Goal: Task Accomplishment & Management: Manage account settings

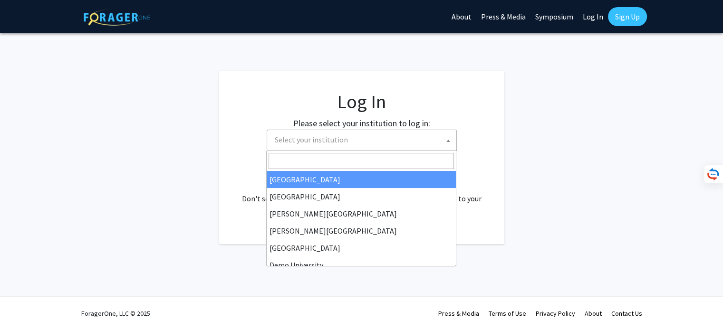
click at [350, 140] on span "Select your institution" at bounding box center [363, 139] width 185 height 19
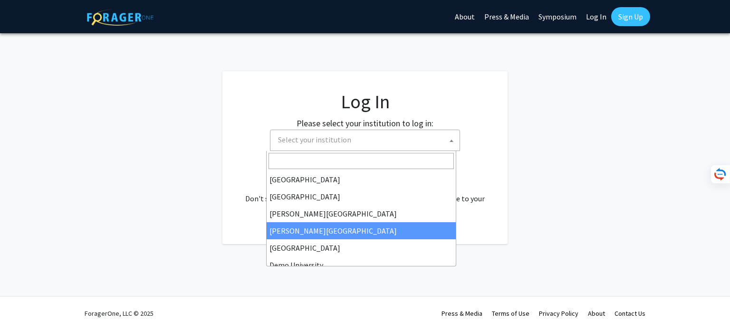
scroll to position [48, 0]
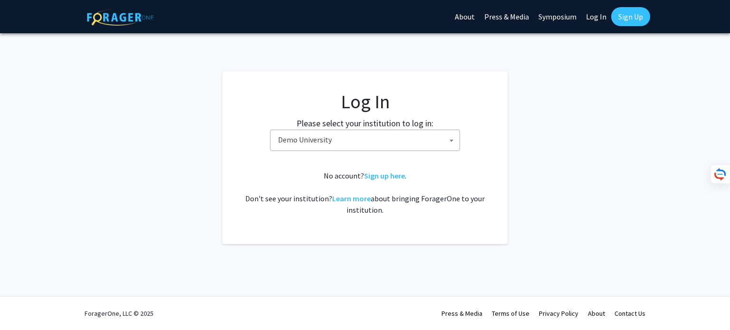
click at [332, 154] on fg-card-body "Log In Please select your institution to log in: Baylor University Brandeis Uni…" at bounding box center [364, 157] width 247 height 135
click at [340, 136] on span "Demo University" at bounding box center [366, 139] width 185 height 19
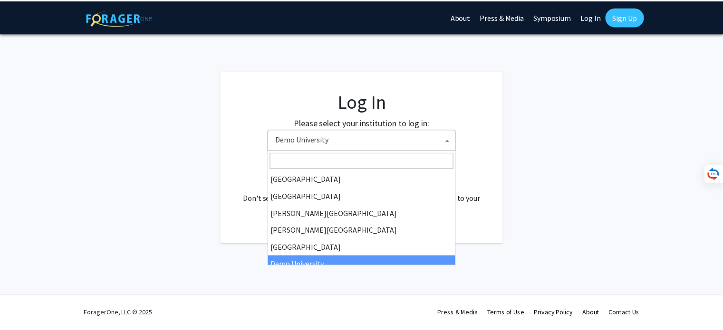
scroll to position [68, 0]
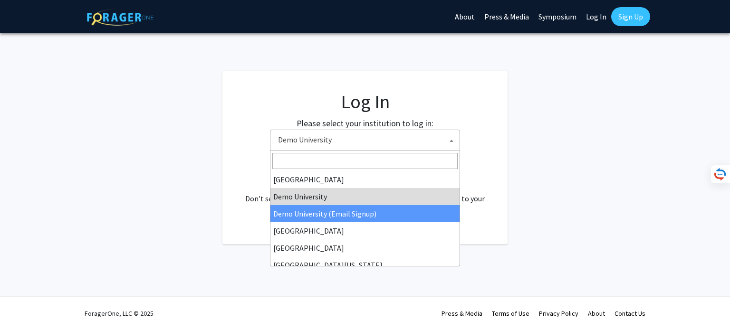
select select "15"
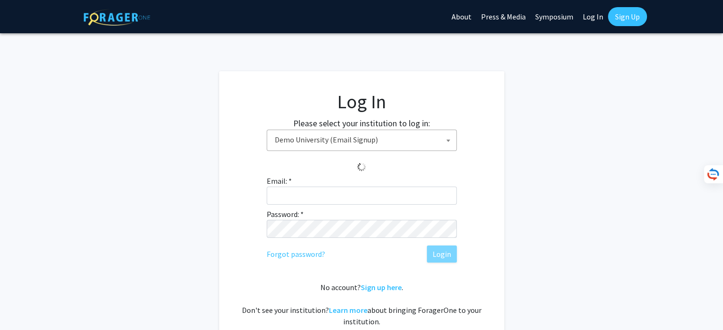
scroll to position [92, 0]
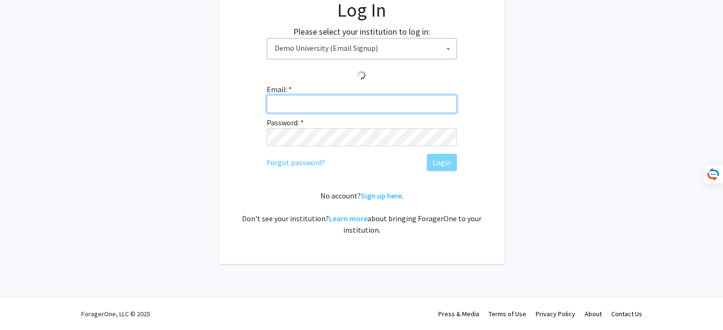
click at [354, 103] on input "Email: *" at bounding box center [362, 104] width 190 height 18
click at [410, 98] on input "Email: *" at bounding box center [362, 104] width 190 height 18
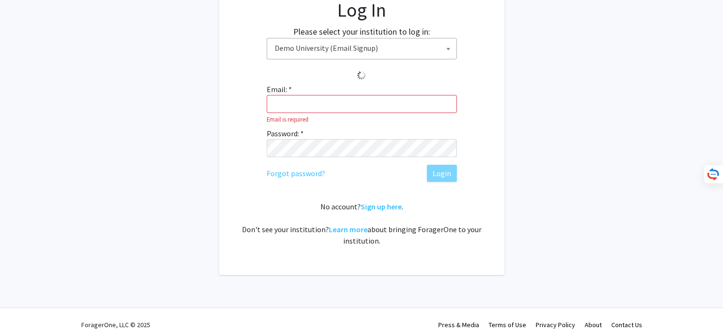
click at [427, 84] on div "Email: * Email is required Password: * Forgot password? Login" at bounding box center [362, 133] width 190 height 98
click at [312, 107] on input "Email: *" at bounding box center [362, 104] width 190 height 18
paste input "techtransferstaging@foragerone.com"
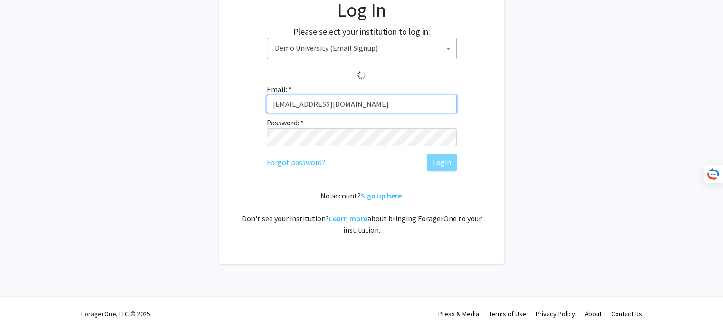
type input "techtransferstaging@foragerone.com"
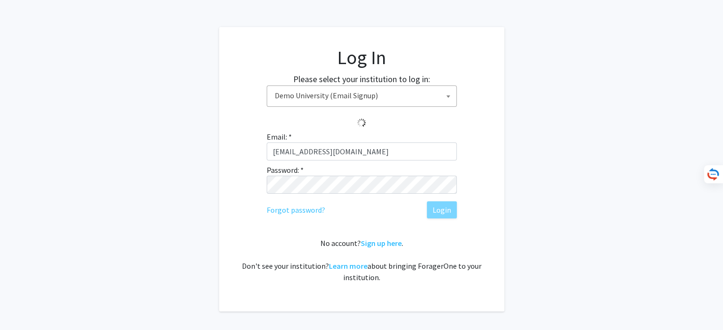
click at [372, 131] on div "Email: * techtransferstaging@foragerone.com Password: * Forgot password? Login" at bounding box center [362, 174] width 190 height 87
click at [413, 99] on span "Demo University (Email Signup)" at bounding box center [363, 95] width 185 height 19
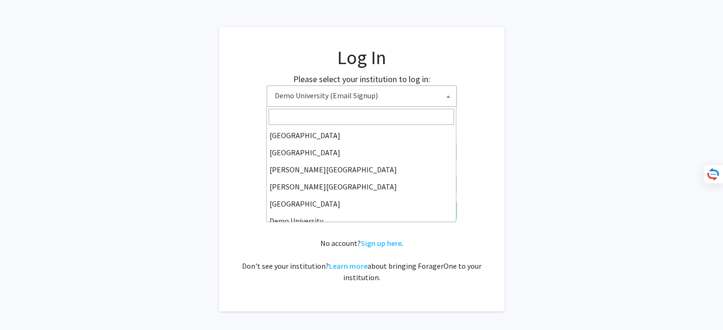
scroll to position [86, 0]
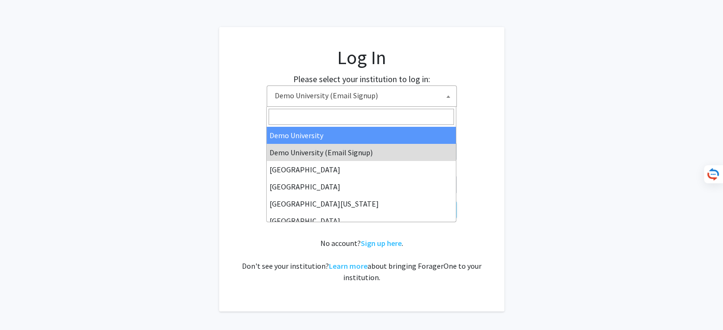
select select "8"
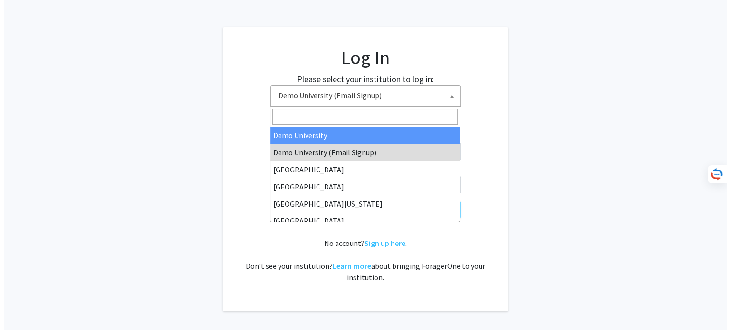
scroll to position [0, 0]
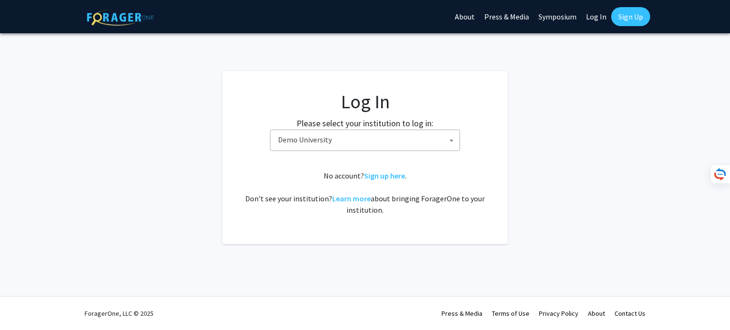
click at [391, 142] on span "Demo University" at bounding box center [366, 139] width 185 height 19
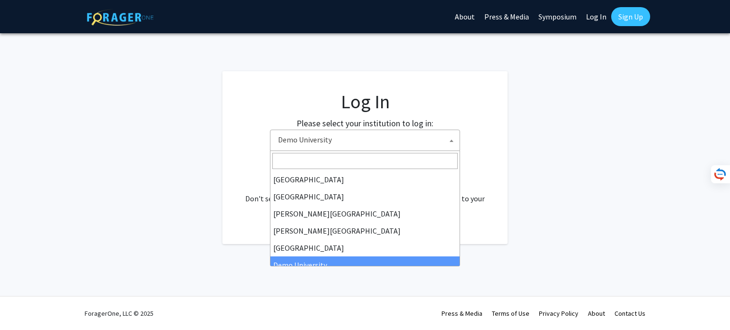
scroll to position [68, 0]
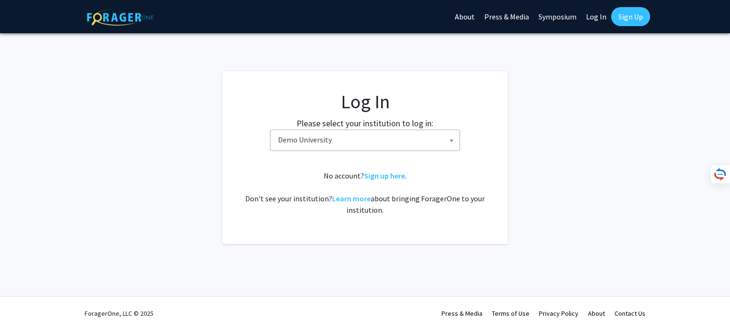
click at [432, 141] on span "Demo University" at bounding box center [366, 139] width 185 height 19
click at [432, 143] on span "Demo University" at bounding box center [366, 139] width 185 height 19
click at [348, 144] on span "Demo University" at bounding box center [366, 139] width 185 height 19
click at [438, 140] on span "Select your institution" at bounding box center [366, 139] width 185 height 19
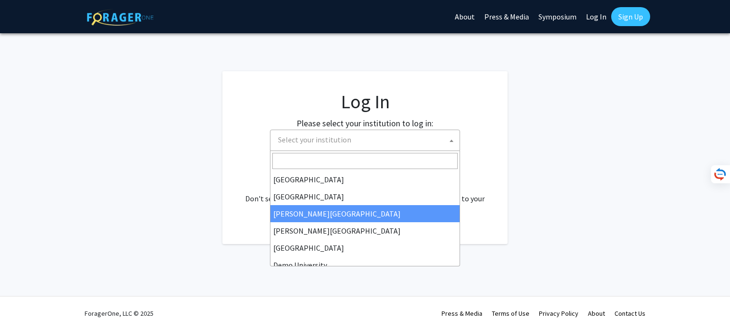
scroll to position [48, 0]
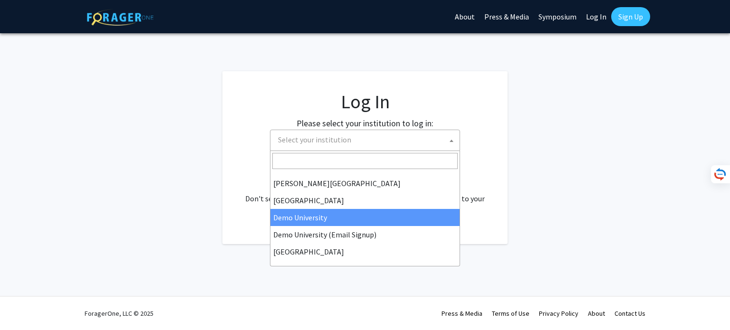
select select "8"
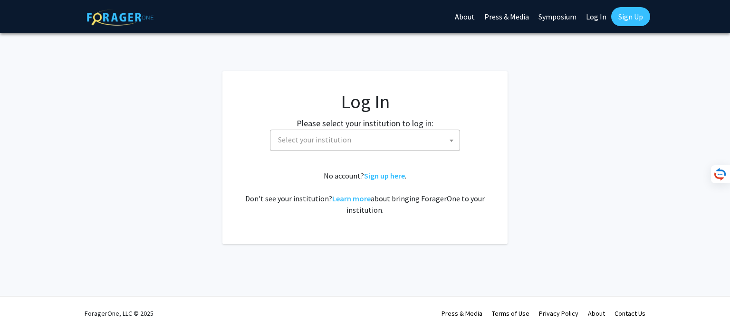
click at [360, 141] on span "Select your institution" at bounding box center [366, 139] width 185 height 19
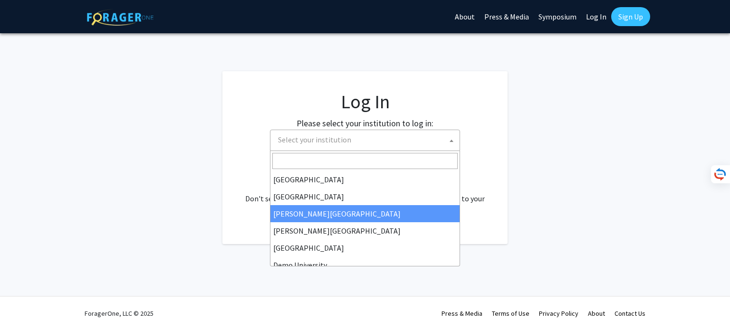
scroll to position [48, 0]
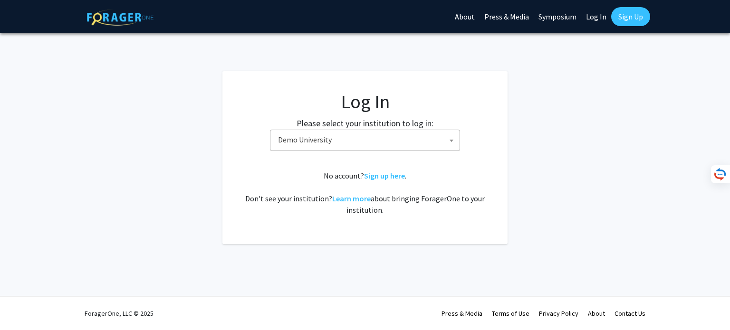
select select "8"
select select
click at [367, 139] on span "Select your institution" at bounding box center [366, 139] width 185 height 19
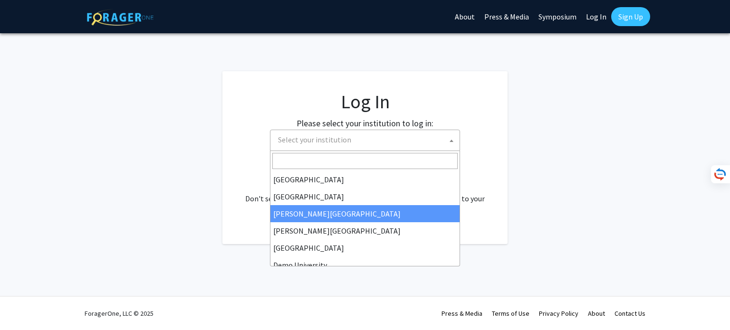
scroll to position [48, 0]
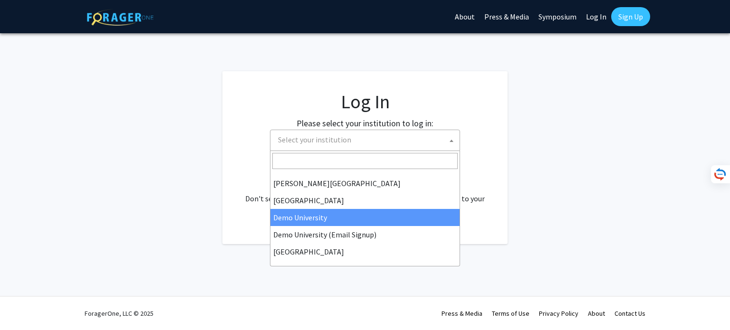
select select "8"
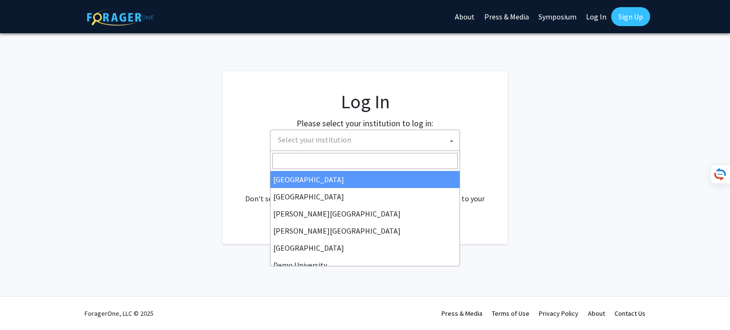
click at [391, 135] on span "Select your institution" at bounding box center [366, 139] width 185 height 19
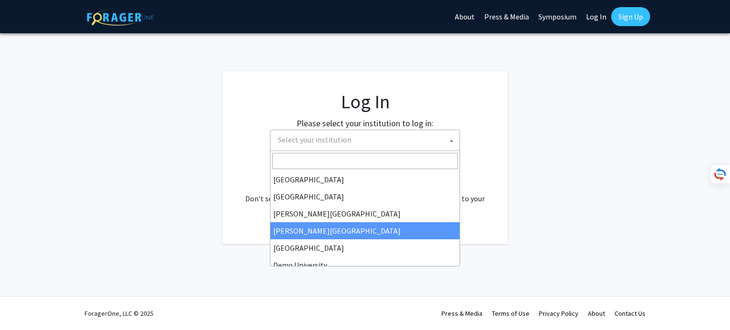
scroll to position [48, 0]
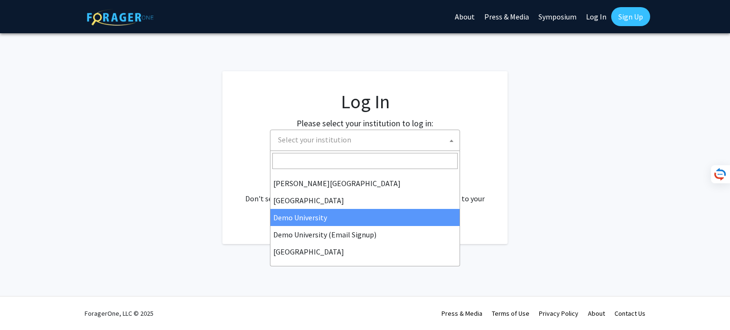
select select "8"
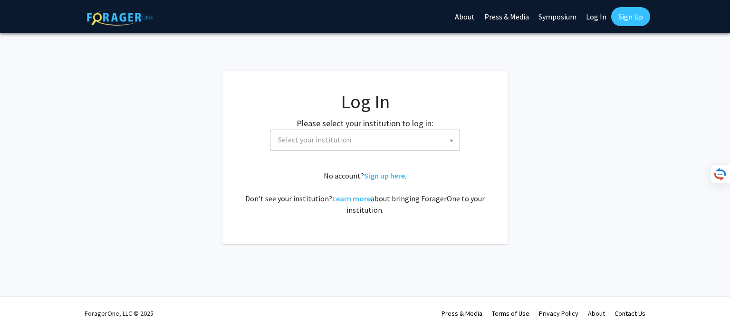
select select
click at [329, 139] on span "Select your institution" at bounding box center [314, 140] width 73 height 10
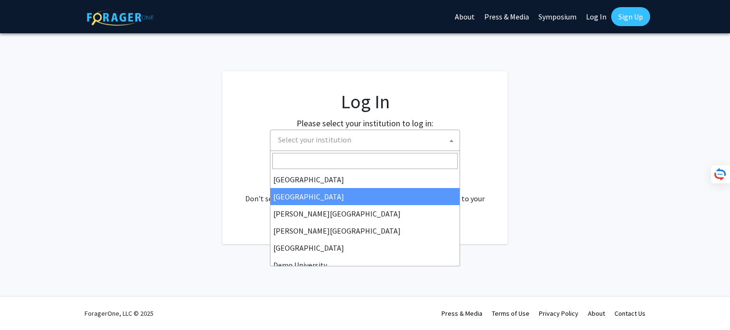
scroll to position [48, 0]
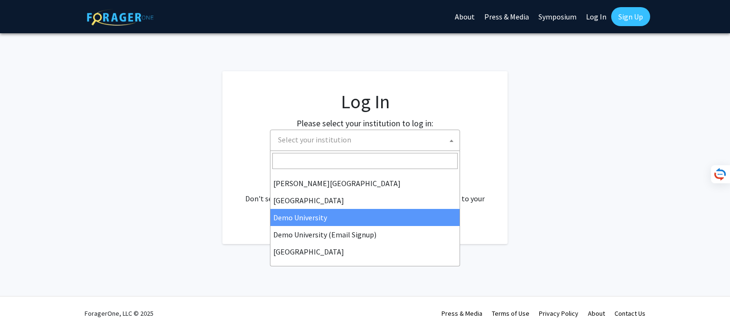
select select "8"
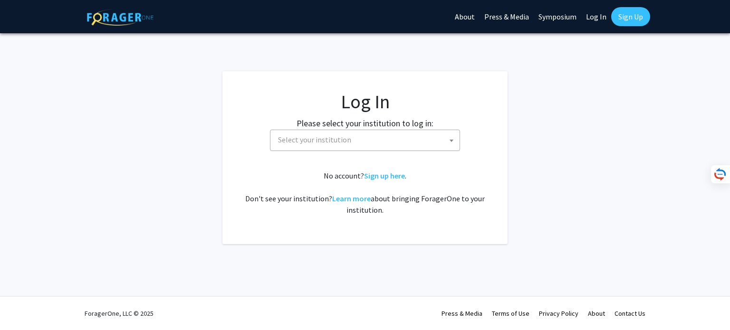
click at [371, 150] on span "Select your institution" at bounding box center [365, 140] width 190 height 21
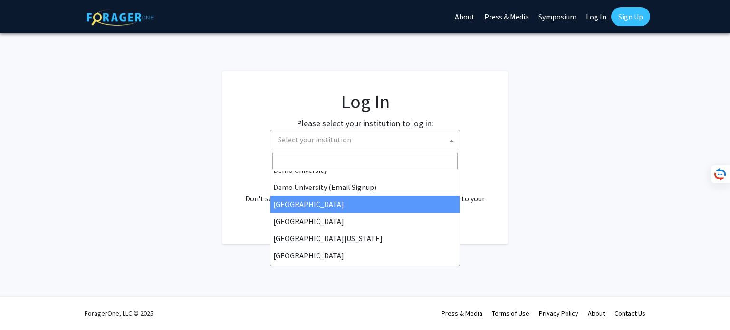
scroll to position [48, 0]
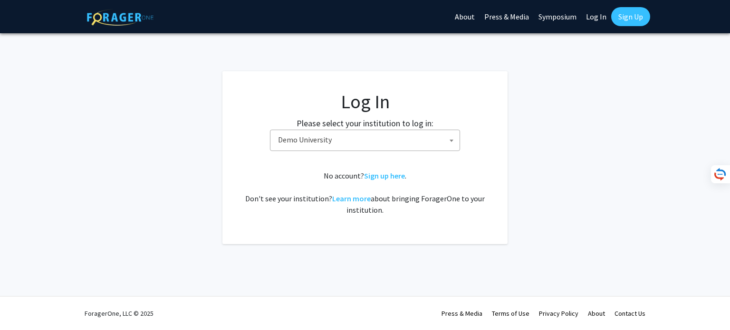
click at [601, 20] on link "Log In" at bounding box center [596, 16] width 30 height 33
click at [370, 143] on span "[GEOGRAPHIC_DATA]" at bounding box center [366, 139] width 185 height 19
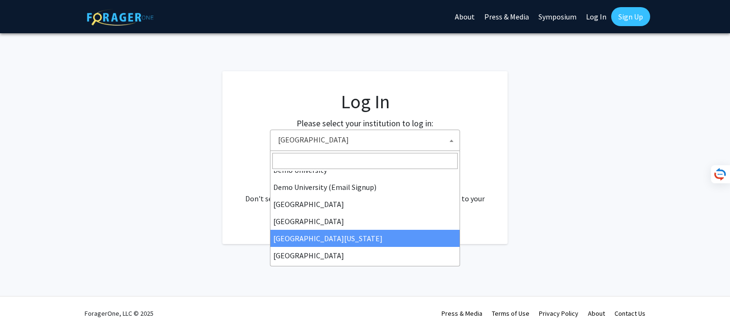
scroll to position [48, 0]
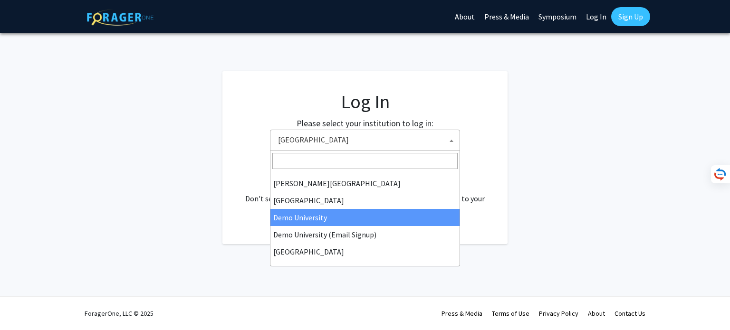
select select "8"
